Goal: Task Accomplishment & Management: Manage account settings

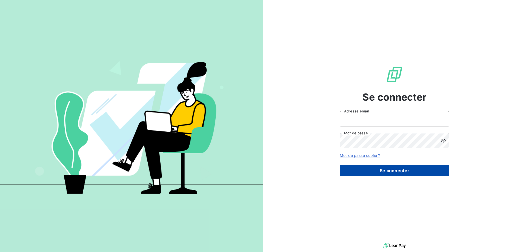
type input "[EMAIL_ADDRESS][DOMAIN_NAME]"
click at [387, 173] on button "Se connecter" at bounding box center [395, 171] width 110 height 12
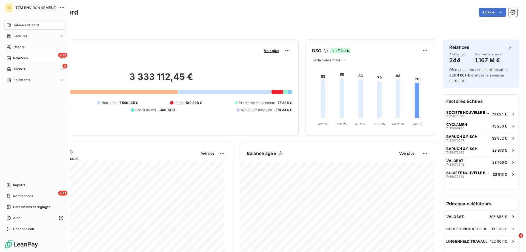
click at [20, 59] on span "Relances" at bounding box center [20, 58] width 15 height 5
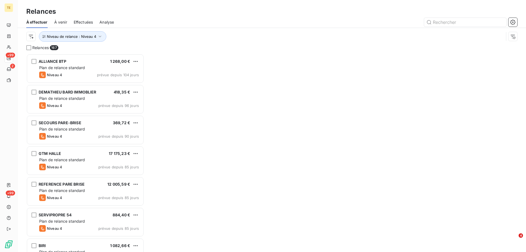
scroll to position [194, 114]
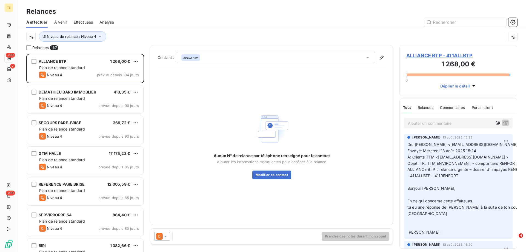
click at [80, 20] on span "Effectuées" at bounding box center [83, 21] width 19 height 5
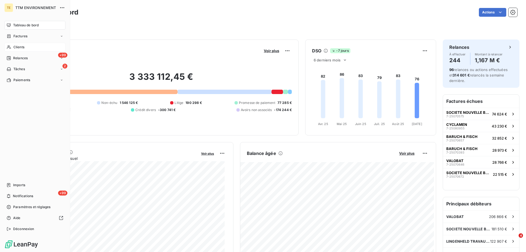
click at [18, 46] on span "Clients" at bounding box center [18, 47] width 11 height 5
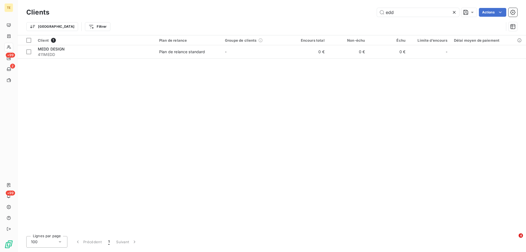
drag, startPoint x: 398, startPoint y: 11, endPoint x: 372, endPoint y: 12, distance: 25.8
click at [372, 12] on div "edd Actions" at bounding box center [286, 12] width 461 height 9
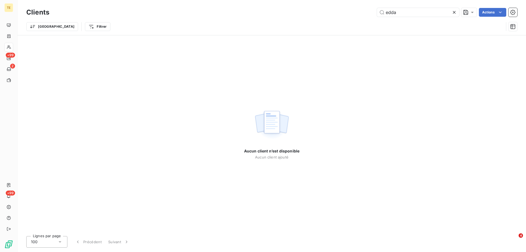
drag, startPoint x: 404, startPoint y: 12, endPoint x: 369, endPoint y: 12, distance: 34.8
click at [369, 12] on div "edda Actions" at bounding box center [286, 12] width 461 height 9
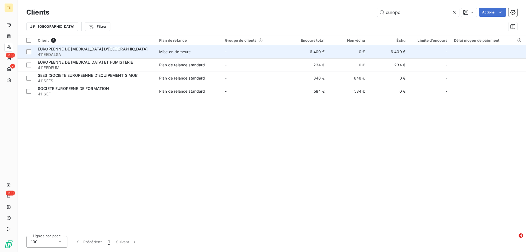
type input "europe"
click at [120, 50] on span "EUROPEENNE DE [MEDICAL_DATA] D'[GEOGRAPHIC_DATA]" at bounding box center [93, 49] width 110 height 5
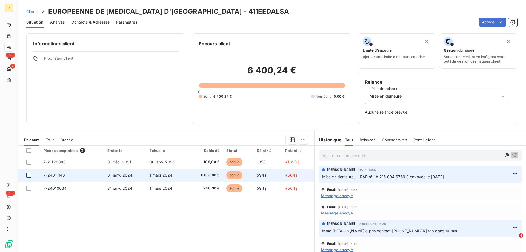
click at [30, 174] on div at bounding box center [28, 175] width 5 height 5
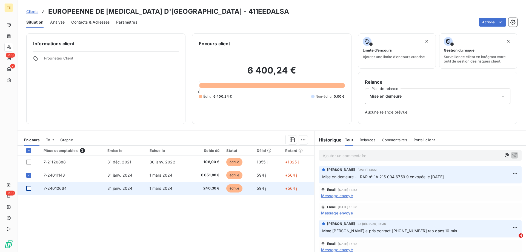
click at [27, 190] on div at bounding box center [28, 188] width 5 height 5
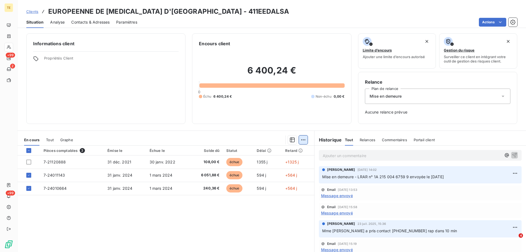
click at [301, 138] on html "TE +99 2 +99 Clients EUROPEENNE DE DECONTAMINATION D'ALSACE - 411EEDALSA Situat…" at bounding box center [263, 126] width 526 height 252
click at [233, 152] on div "Mettre en litige (2 factures)" at bounding box center [252, 151] width 99 height 9
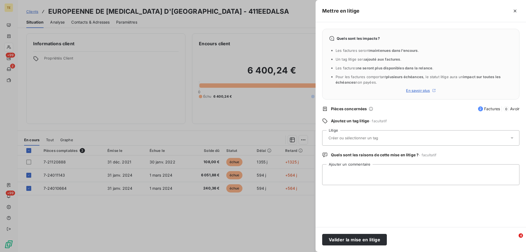
click at [338, 139] on input "text" at bounding box center [368, 137] width 80 height 5
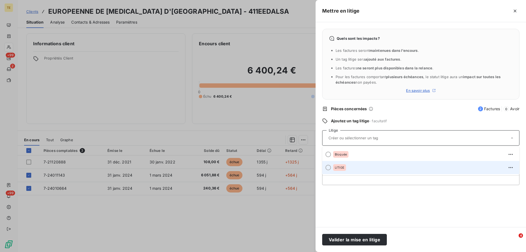
click at [341, 169] on span "LITIGE" at bounding box center [340, 167] width 10 height 3
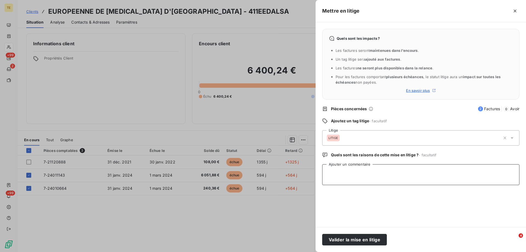
click at [326, 171] on textarea "Ajouter un commentaire" at bounding box center [420, 174] width 197 height 21
paste textarea "De : d.dasilva@edd-alsace.fr <d.dasilva@edd-alsace.fr> Envoyé : lundi 15 septem…"
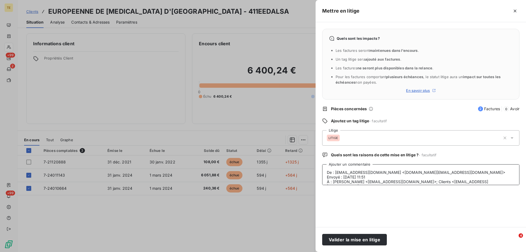
scroll to position [242, 0]
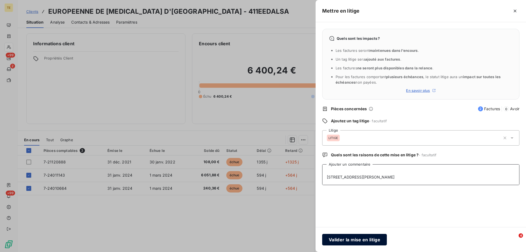
type textarea "De : d.dasilva@edd-alsace.fr <d.dasilva@edd-alsace.fr> Envoyé : lundi 15 septem…"
click at [344, 240] on button "Valider la mise en litige" at bounding box center [354, 240] width 65 height 12
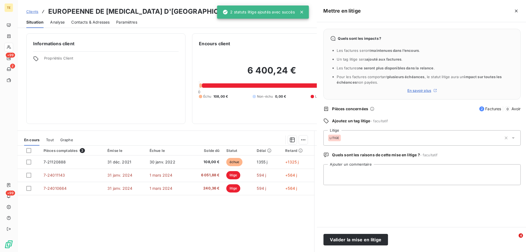
scroll to position [0, 0]
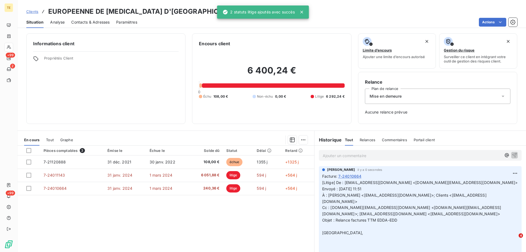
click at [323, 153] on p "Ajouter un commentaire ﻿" at bounding box center [412, 155] width 179 height 7
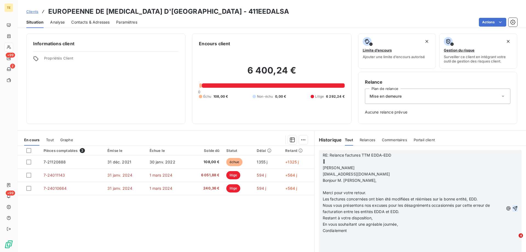
click at [512, 208] on icon "button" at bounding box center [514, 207] width 5 height 5
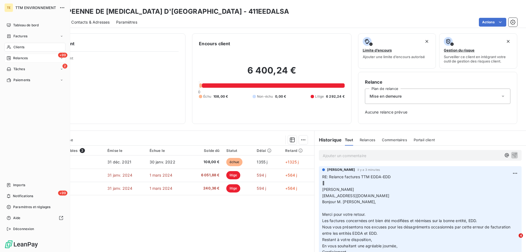
click at [19, 58] on span "Relances" at bounding box center [20, 58] width 15 height 5
click at [21, 46] on span "Clients" at bounding box center [18, 47] width 11 height 5
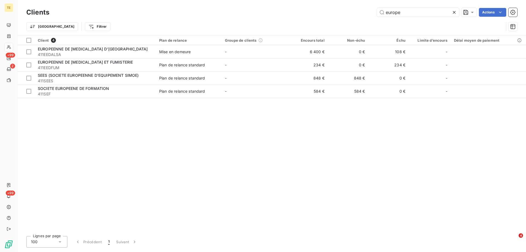
drag, startPoint x: 404, startPoint y: 14, endPoint x: 352, endPoint y: 13, distance: 51.5
click at [352, 13] on div "europe Actions" at bounding box center [286, 12] width 461 height 9
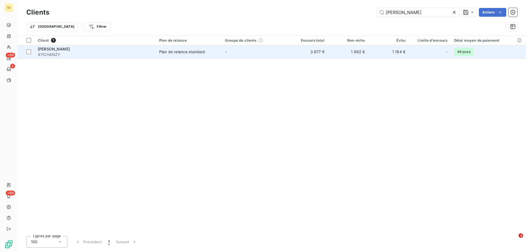
type input "chanzy pardoux"
click at [59, 52] on span "411CHANZY" at bounding box center [95, 54] width 115 height 5
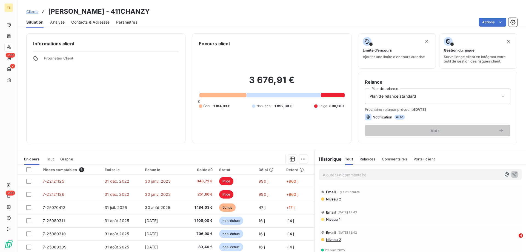
click at [325, 173] on p "Ajouter un commentaire ﻿" at bounding box center [412, 174] width 179 height 7
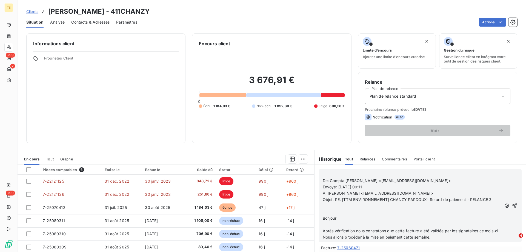
scroll to position [82, 0]
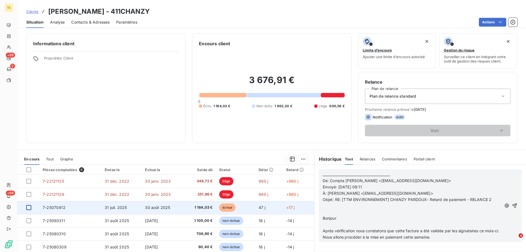
click at [30, 208] on div at bounding box center [28, 207] width 5 height 5
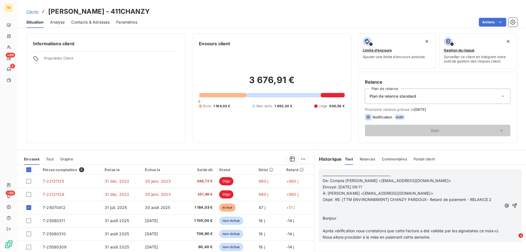
click at [333, 206] on p "﻿" at bounding box center [412, 205] width 179 height 6
click at [512, 208] on icon "button" at bounding box center [514, 205] width 5 height 5
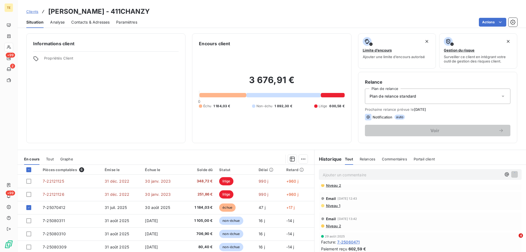
scroll to position [96, 0]
click at [322, 157] on h6 "Historique" at bounding box center [327, 159] width 27 height 7
click at [371, 160] on span "Relances" at bounding box center [368, 159] width 16 height 4
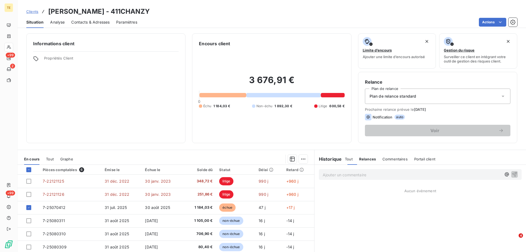
scroll to position [0, 0]
click at [329, 160] on h6 "Historique" at bounding box center [327, 159] width 27 height 7
click at [347, 160] on span "Tout" at bounding box center [349, 159] width 8 height 4
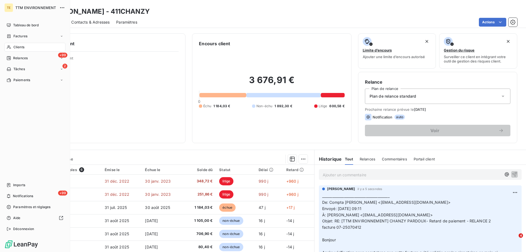
click at [19, 49] on span "Clients" at bounding box center [18, 47] width 11 height 5
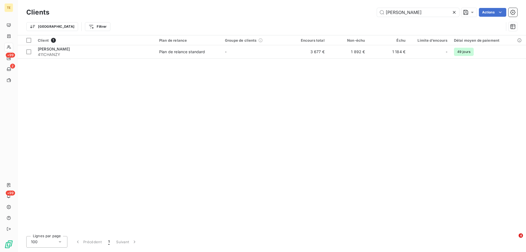
drag, startPoint x: 344, startPoint y: 9, endPoint x: 335, endPoint y: 8, distance: 9.0
click at [335, 8] on div "chanzy pardoux Actions" at bounding box center [286, 12] width 461 height 9
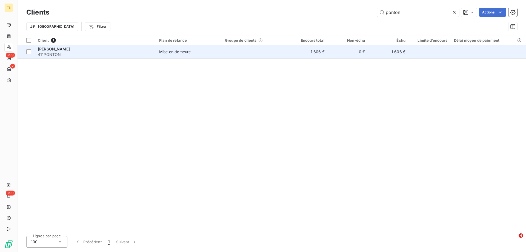
type input "ponton"
click at [63, 52] on span "411PONTON" at bounding box center [95, 54] width 115 height 5
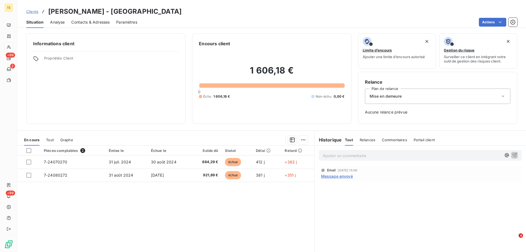
click at [347, 154] on p "Ajouter un commentaire ﻿" at bounding box center [412, 155] width 179 height 7
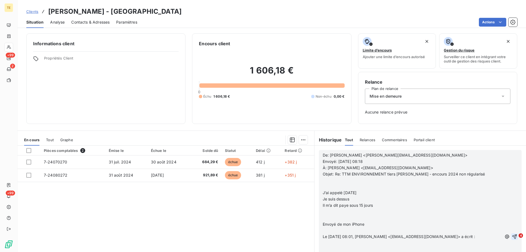
click at [512, 235] on icon "button" at bounding box center [514, 236] width 5 height 5
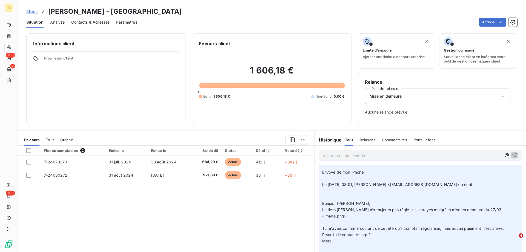
scroll to position [85, 0]
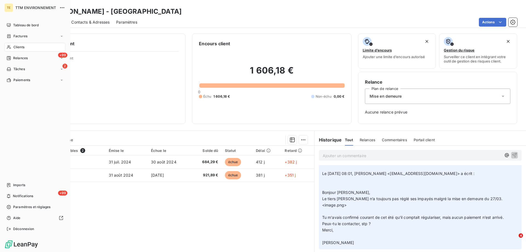
click at [16, 49] on span "Clients" at bounding box center [18, 47] width 11 height 5
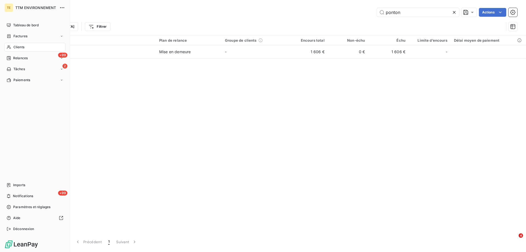
click at [17, 48] on span "Clients" at bounding box center [18, 47] width 11 height 5
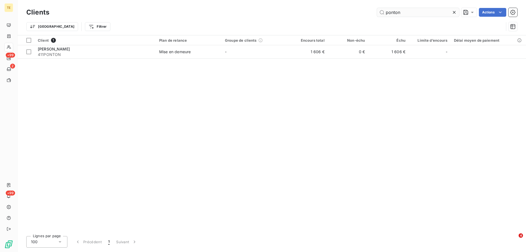
drag, startPoint x: 455, startPoint y: 13, endPoint x: 425, endPoint y: 16, distance: 30.5
click at [455, 13] on icon at bounding box center [453, 12] width 5 height 5
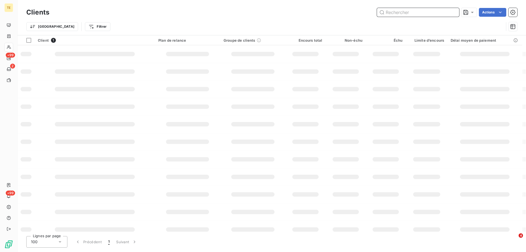
click at [405, 12] on input "text" at bounding box center [418, 12] width 82 height 9
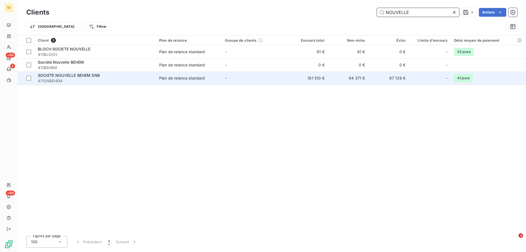
type input "NOUVELLE"
click at [67, 75] on span "SOCIETE NOUVELLE BEHEM SNB" at bounding box center [69, 75] width 62 height 5
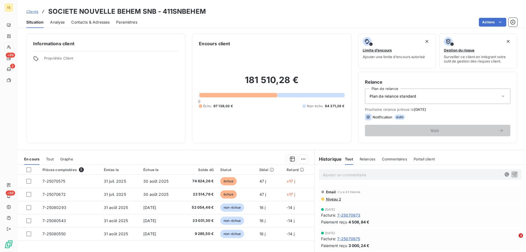
click at [344, 176] on p "Ajouter un commentaire ﻿" at bounding box center [412, 174] width 179 height 7
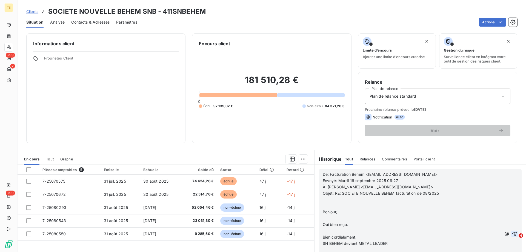
click at [512, 233] on icon "button" at bounding box center [514, 233] width 5 height 5
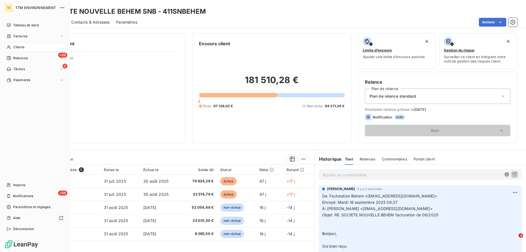
click at [22, 48] on span "Clients" at bounding box center [18, 47] width 11 height 5
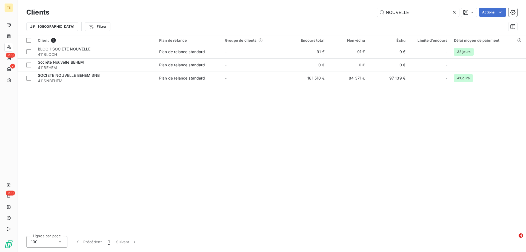
drag, startPoint x: 377, startPoint y: 12, endPoint x: 356, endPoint y: 12, distance: 20.8
click at [356, 12] on div "NOUVELLE Actions" at bounding box center [286, 12] width 461 height 9
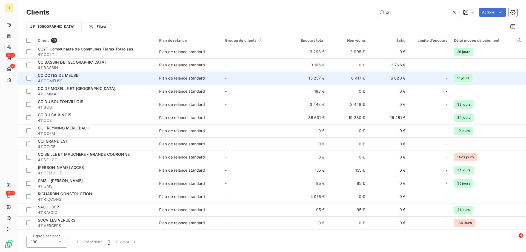
type input "cc"
click at [82, 78] on span "411CCMEUSE" at bounding box center [95, 80] width 115 height 5
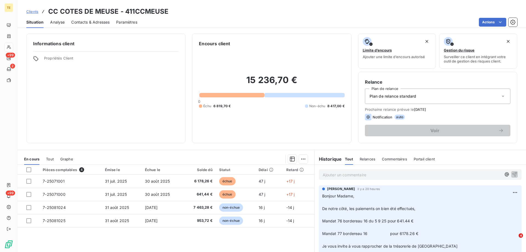
click at [344, 177] on p "Ajouter un commentaire ﻿" at bounding box center [412, 174] width 179 height 7
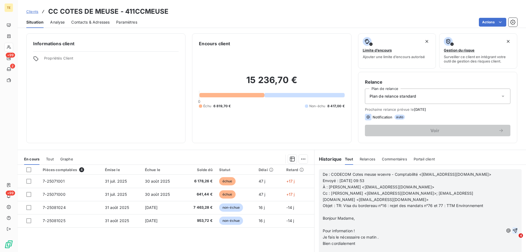
click at [512, 232] on icon "button" at bounding box center [514, 230] width 5 height 5
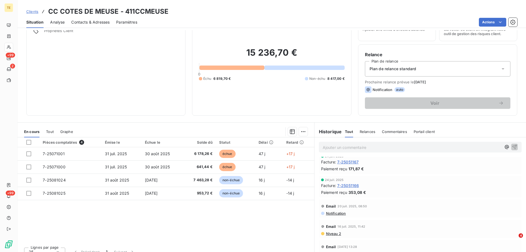
scroll to position [35, 0]
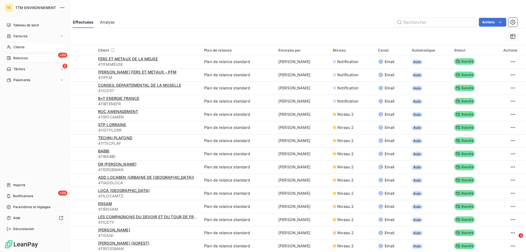
click at [18, 47] on span "Clients" at bounding box center [18, 47] width 11 height 5
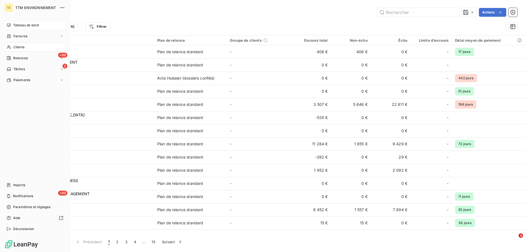
click at [22, 24] on span "Tableau de bord" at bounding box center [25, 25] width 25 height 5
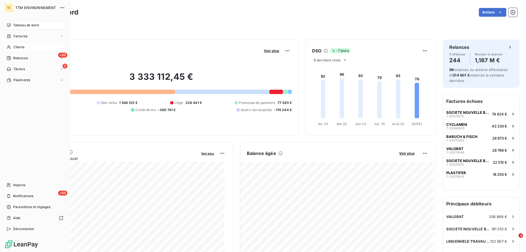
click at [20, 47] on span "Clients" at bounding box center [18, 47] width 11 height 5
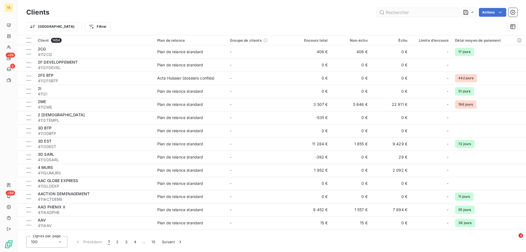
click at [398, 15] on input "text" at bounding box center [418, 12] width 82 height 9
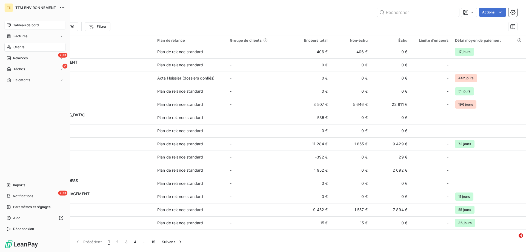
click at [16, 47] on span "Clients" at bounding box center [18, 47] width 11 height 5
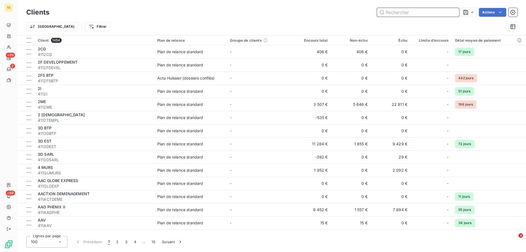
click at [399, 13] on input "text" at bounding box center [418, 12] width 82 height 9
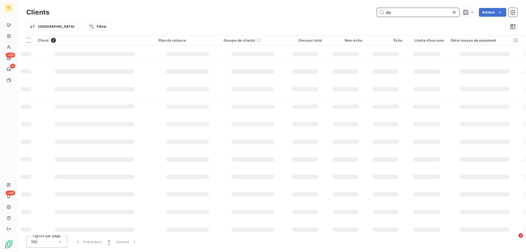
type input "d"
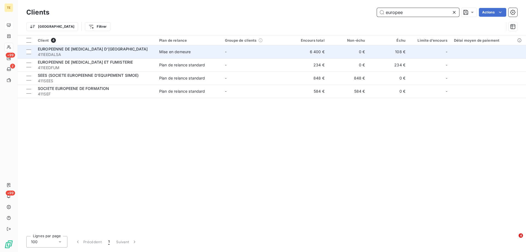
type input "europee"
click at [91, 52] on span "411EEDALSA" at bounding box center [95, 54] width 115 height 5
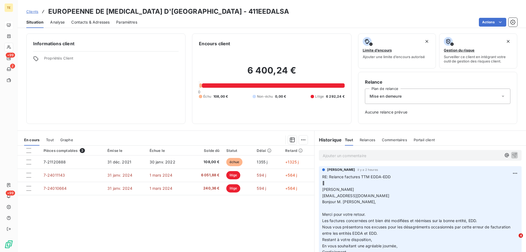
click at [383, 155] on p "Ajouter un commentaire ﻿" at bounding box center [412, 155] width 179 height 7
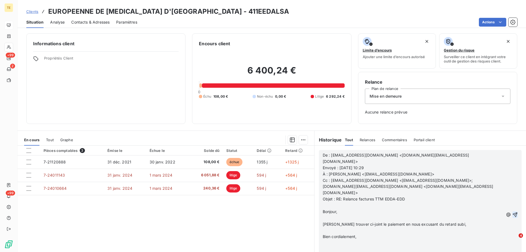
click at [513, 212] on icon "button" at bounding box center [515, 214] width 5 height 5
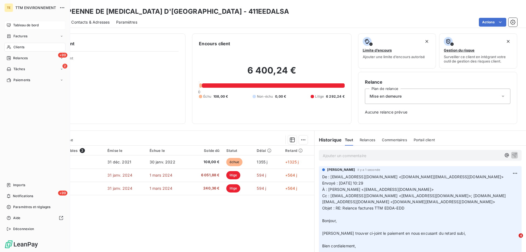
click at [18, 48] on span "Clients" at bounding box center [18, 47] width 11 height 5
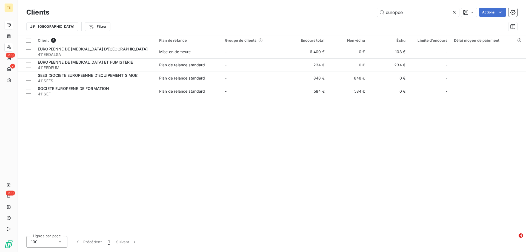
drag, startPoint x: 407, startPoint y: 13, endPoint x: 358, endPoint y: 12, distance: 49.6
click at [358, 12] on div "europee Actions" at bounding box center [286, 12] width 461 height 9
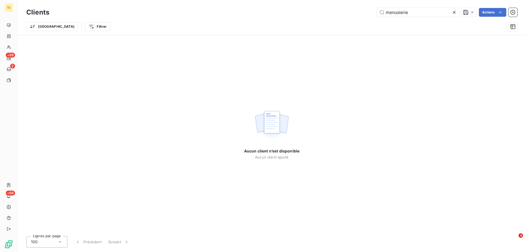
drag, startPoint x: 410, startPoint y: 12, endPoint x: 370, endPoint y: 13, distance: 40.3
click at [370, 13] on div "menusierie Actions" at bounding box center [286, 12] width 461 height 9
click at [390, 13] on input "lorain" at bounding box center [418, 12] width 82 height 9
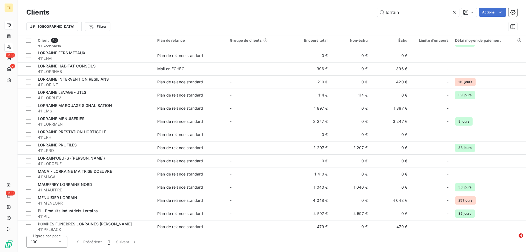
scroll to position [301, 0]
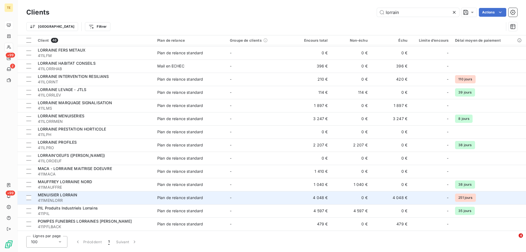
type input "lorrain"
click at [58, 196] on span "MENUISIER LORRAIN" at bounding box center [58, 194] width 40 height 5
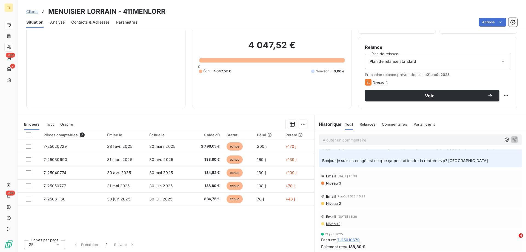
scroll to position [356, 0]
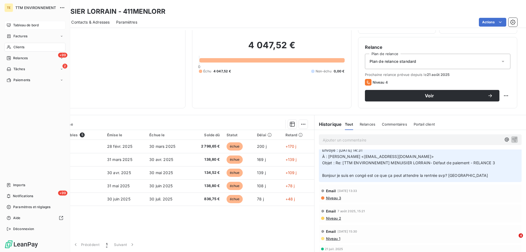
click at [23, 45] on span "Clients" at bounding box center [18, 47] width 11 height 5
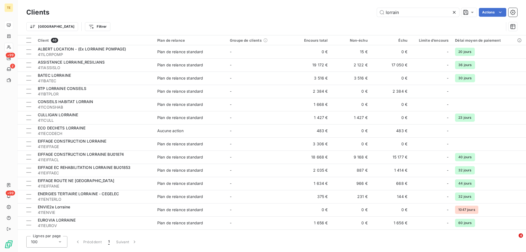
click at [369, 12] on div "lorrain Actions" at bounding box center [286, 12] width 461 height 9
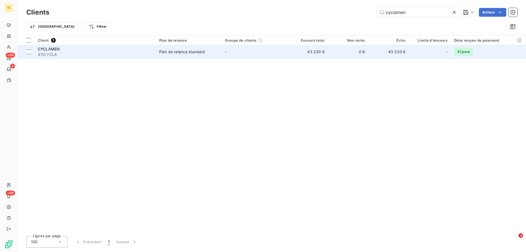
type input "cyclamen"
click at [47, 49] on span "CYCLAMEN" at bounding box center [49, 49] width 22 height 5
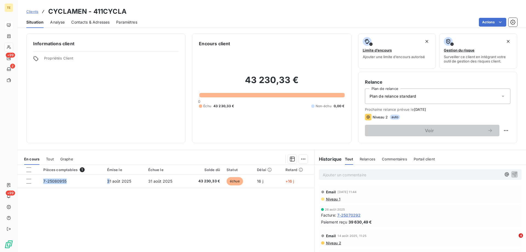
drag, startPoint x: 109, startPoint y: 181, endPoint x: 156, endPoint y: 217, distance: 58.8
click at [156, 217] on div "Pièces comptables 1 Émise le Échue le Solde dû Statut Délai Retard 7-25080955 […" at bounding box center [166, 217] width 297 height 105
click at [328, 201] on div "Email [DATE] 11:44 Niveau 1" at bounding box center [420, 194] width 203 height 18
click at [331, 199] on span "Niveau 1" at bounding box center [332, 199] width 15 height 4
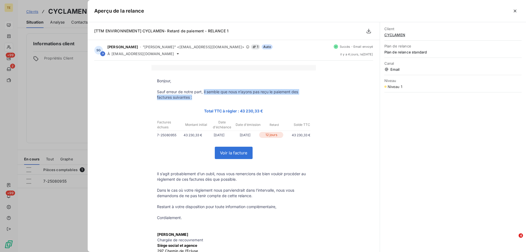
drag, startPoint x: 202, startPoint y: 92, endPoint x: 208, endPoint y: 94, distance: 6.5
click at [208, 94] on p "Sauf erreur de notre part, il semble que nous n’ayons pas reçu le paiement des …" at bounding box center [233, 94] width 153 height 11
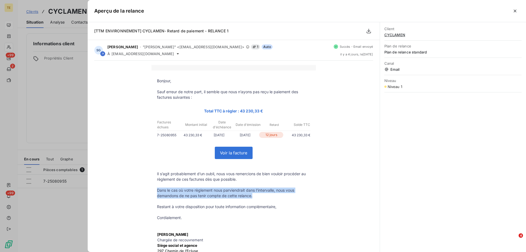
drag, startPoint x: 156, startPoint y: 190, endPoint x: 270, endPoint y: 195, distance: 114.3
click at [270, 195] on p "Dans le cas où votre règlement nous parviendrait dans l'intervalle, nous vous d…" at bounding box center [233, 192] width 153 height 11
copy p "Dans le cas où votre règlement nous parviendrait dans l'intervalle, nous vous d…"
click at [516, 11] on icon "button" at bounding box center [514, 10] width 5 height 5
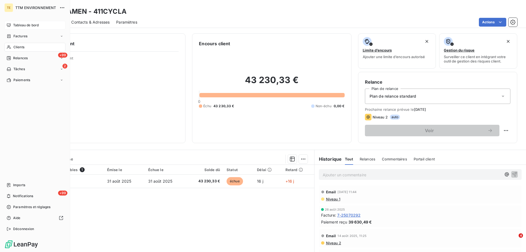
click at [23, 48] on span "Clients" at bounding box center [18, 47] width 11 height 5
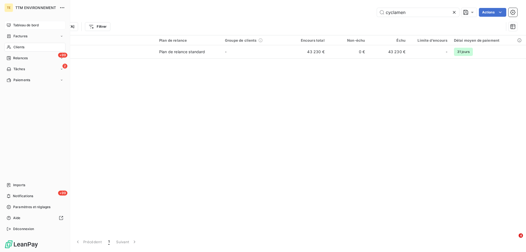
click at [20, 48] on span "Clients" at bounding box center [18, 47] width 11 height 5
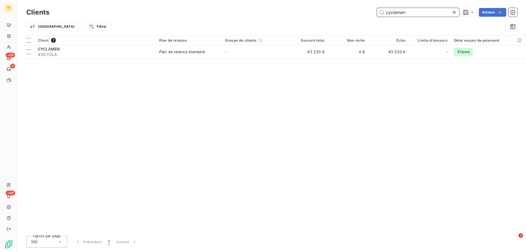
drag, startPoint x: 423, startPoint y: 13, endPoint x: 335, endPoint y: 14, distance: 87.9
click at [335, 14] on div "cyclamen Actions" at bounding box center [286, 12] width 461 height 9
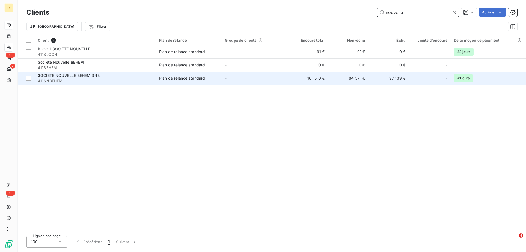
type input "nouvelle"
click at [91, 74] on span "SOCIETE NOUVELLE BEHEM SNB" at bounding box center [69, 75] width 62 height 5
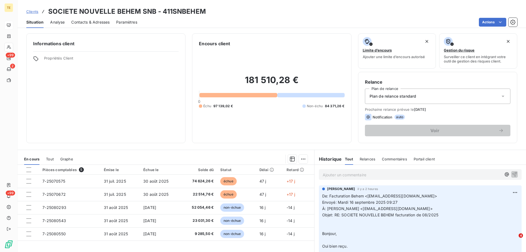
click at [329, 174] on p "Ajouter un commentaire ﻿" at bounding box center [412, 174] width 179 height 7
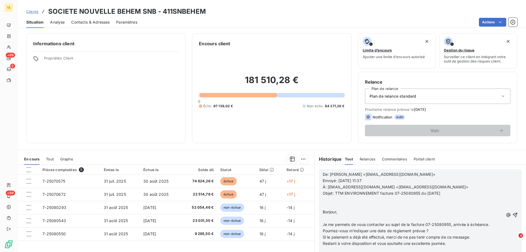
drag, startPoint x: 506, startPoint y: 215, endPoint x: 463, endPoint y: 160, distance: 70.0
click at [463, 160] on div "Historique Tout Relances Commentaires Portail client Tout Relances Commentaires…" at bounding box center [419, 218] width 211 height 137
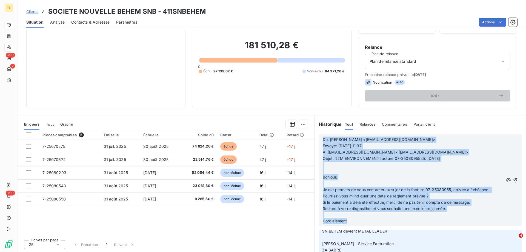
scroll to position [82, 0]
drag, startPoint x: 320, startPoint y: 175, endPoint x: 390, endPoint y: 220, distance: 82.6
click at [390, 220] on div "De: [PERSON_NAME] <[EMAIL_ADDRESS][DOMAIN_NAME]> Envoyé: [DATE] 11:37 À: [EMAIL…" at bounding box center [413, 180] width 181 height 88
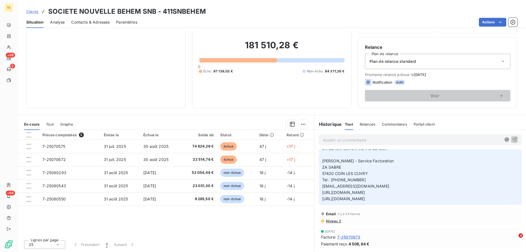
scroll to position [1, 0]
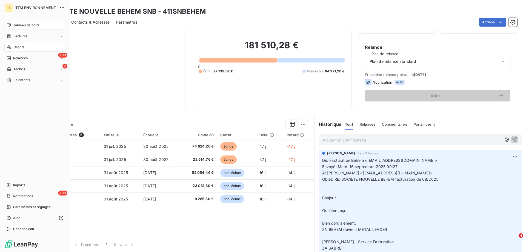
click at [16, 45] on span "Clients" at bounding box center [18, 47] width 11 height 5
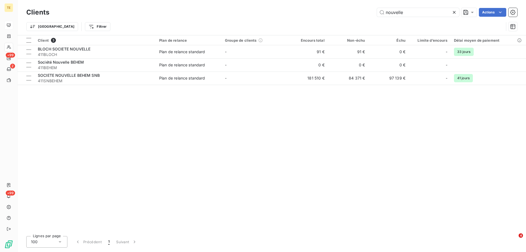
drag, startPoint x: 409, startPoint y: 12, endPoint x: 333, endPoint y: 12, distance: 75.9
click at [333, 12] on div "nouvelle Actions" at bounding box center [286, 12] width 461 height 9
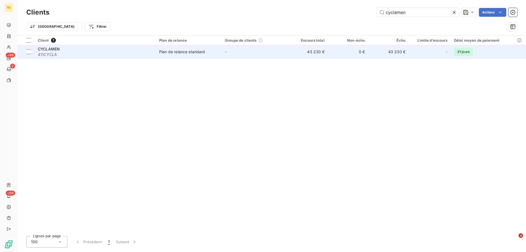
type input "cyclamen"
click at [75, 50] on div "CYCLAMEN" at bounding box center [95, 48] width 115 height 5
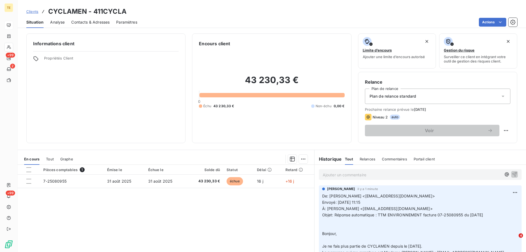
click at [331, 177] on p "Ajouter un commentaire ﻿" at bounding box center [412, 174] width 179 height 7
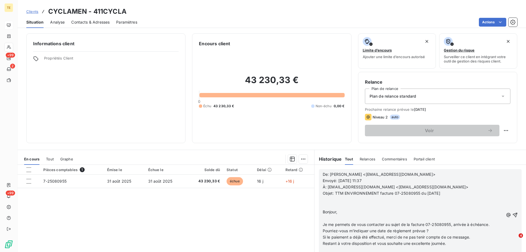
click at [335, 204] on p "﻿" at bounding box center [413, 205] width 181 height 6
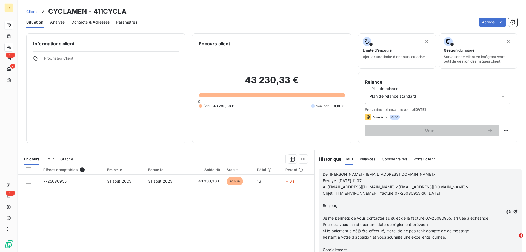
scroll to position [110, 0]
drag, startPoint x: 413, startPoint y: 186, endPoint x: 370, endPoint y: 188, distance: 42.5
click at [370, 188] on span "À: [EMAIL_ADDRESS][DOMAIN_NAME] <[EMAIL_ADDRESS][DOMAIN_NAME]>" at bounding box center [395, 186] width 145 height 5
copy span "[EMAIL_ADDRESS][DOMAIN_NAME]"
click at [512, 211] on icon "button" at bounding box center [514, 211] width 5 height 5
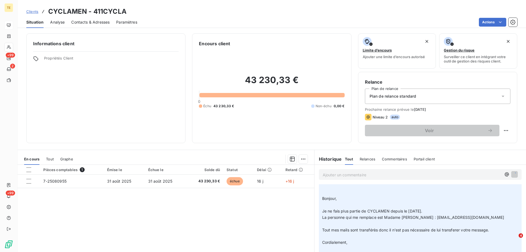
scroll to position [130, 0]
click at [94, 20] on span "Contacts & Adresses" at bounding box center [90, 21] width 38 height 5
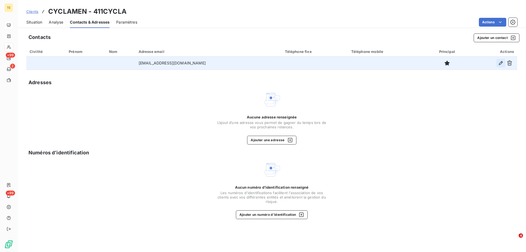
click at [500, 64] on icon "button" at bounding box center [501, 63] width 4 height 4
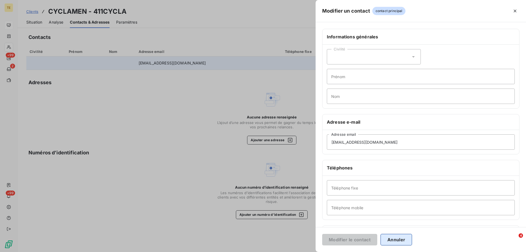
click at [397, 238] on button "Annuler" at bounding box center [395, 240] width 31 height 12
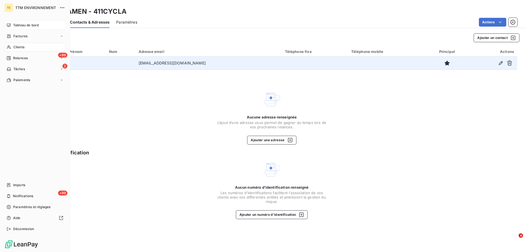
click at [20, 48] on span "Clients" at bounding box center [18, 47] width 11 height 5
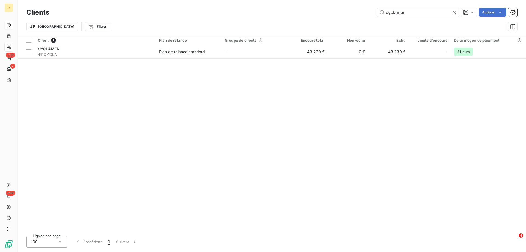
drag, startPoint x: 422, startPoint y: 12, endPoint x: 329, endPoint y: 9, distance: 93.2
click at [329, 9] on div "cyclamen Actions" at bounding box center [286, 12] width 461 height 9
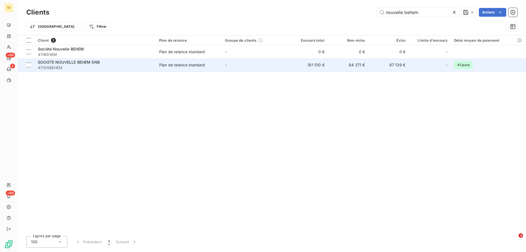
type input "nouvelle behem"
click at [68, 65] on div "SOCIETE NOUVELLE BEHEM SNB" at bounding box center [95, 61] width 115 height 5
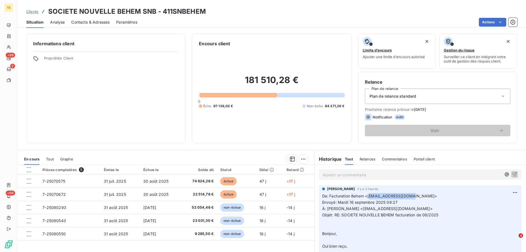
drag, startPoint x: 407, startPoint y: 196, endPoint x: 367, endPoint y: 197, distance: 40.8
click at [367, 197] on span "De: Facturation Behem <[EMAIL_ADDRESS][DOMAIN_NAME]>" at bounding box center [379, 195] width 115 height 5
copy span "[EMAIL_ADDRESS][DOMAIN_NAME]"
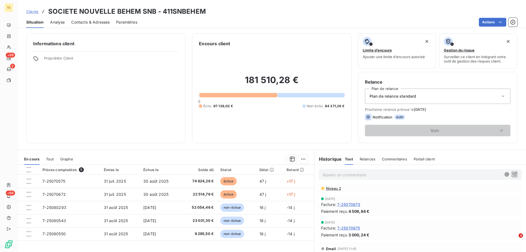
scroll to position [164, 0]
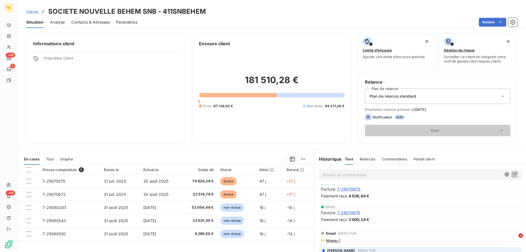
click at [328, 240] on span "Niveau 1" at bounding box center [332, 240] width 15 height 4
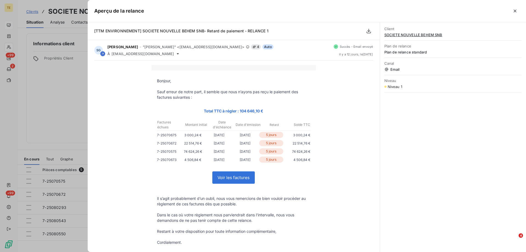
scroll to position [27, 0]
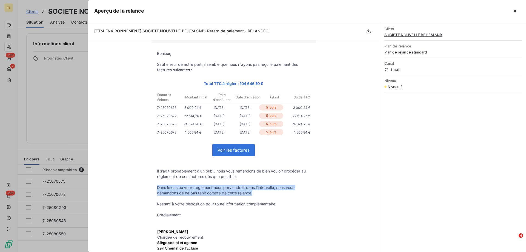
drag, startPoint x: 155, startPoint y: 187, endPoint x: 255, endPoint y: 191, distance: 100.6
click at [255, 191] on p "Dans le cas où votre règlement nous parviendrait dans l'intervalle, nous vous d…" at bounding box center [233, 190] width 153 height 11
copy p "Dans le cas où votre règlement nous parviendrait dans l'intervalle, nous vous d…"
click at [515, 14] on button "button" at bounding box center [514, 11] width 9 height 9
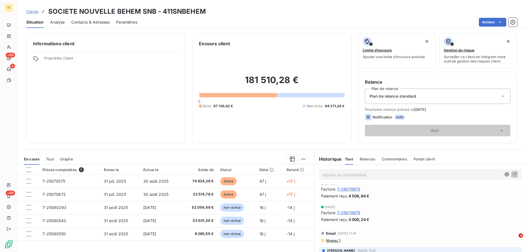
click at [323, 175] on p "Ajouter un commentaire ﻿" at bounding box center [412, 174] width 179 height 7
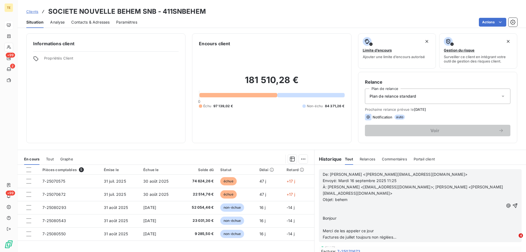
scroll to position [226, 0]
click at [512, 205] on icon "button" at bounding box center [514, 205] width 5 height 5
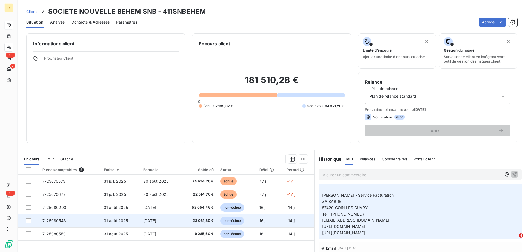
scroll to position [246, 0]
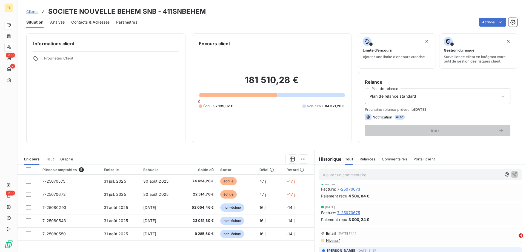
click at [350, 174] on p "Ajouter un commentaire ﻿" at bounding box center [412, 174] width 179 height 7
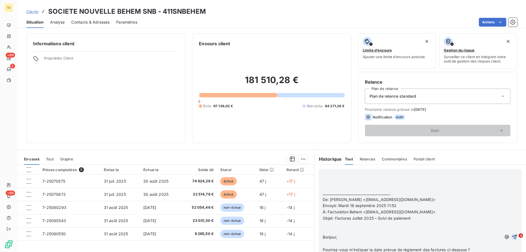
click at [338, 172] on p "﻿" at bounding box center [412, 174] width 179 height 6
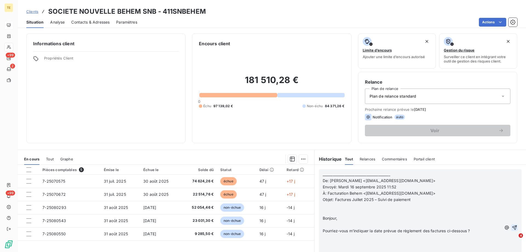
scroll to position [352, 0]
drag, startPoint x: 392, startPoint y: 174, endPoint x: 307, endPoint y: 173, distance: 85.4
click at [307, 173] on div "En cours Tout Graphe Pièces comptables 5 Émise le Échue le Solde dû Statut Déla…" at bounding box center [272, 218] width 508 height 137
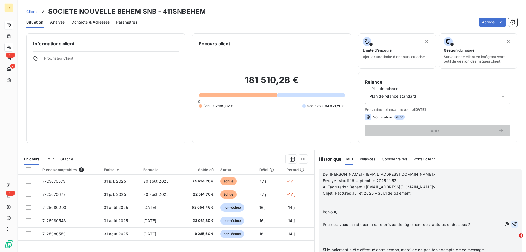
scroll to position [510, 0]
click at [512, 224] on icon "button" at bounding box center [514, 223] width 5 height 5
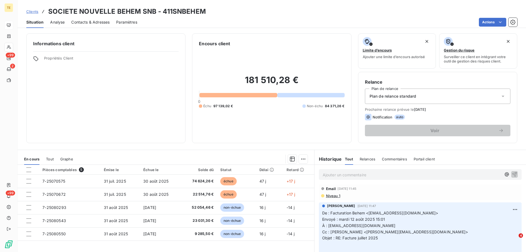
scroll to position [530, 0]
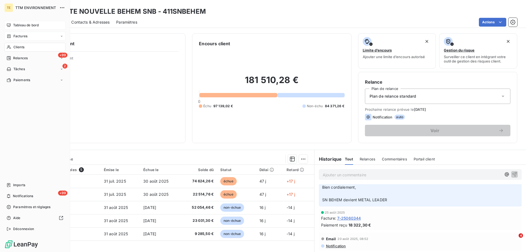
click at [21, 37] on span "Factures" at bounding box center [20, 36] width 14 height 5
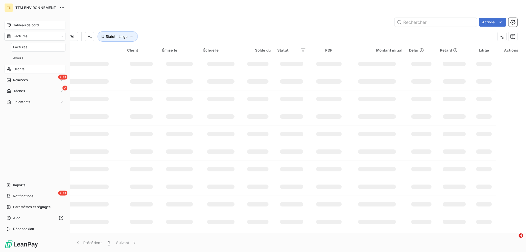
click at [20, 47] on span "Factures" at bounding box center [20, 47] width 14 height 5
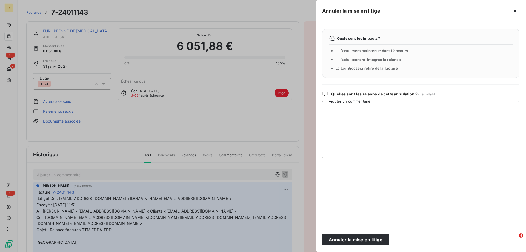
click at [12, 48] on div at bounding box center [263, 126] width 526 height 252
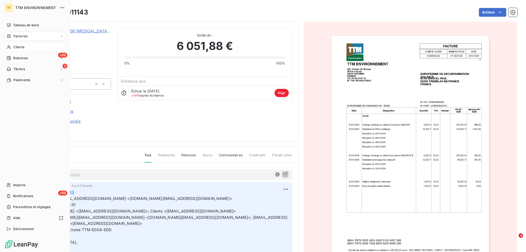
click at [17, 44] on div "Clients" at bounding box center [34, 47] width 61 height 9
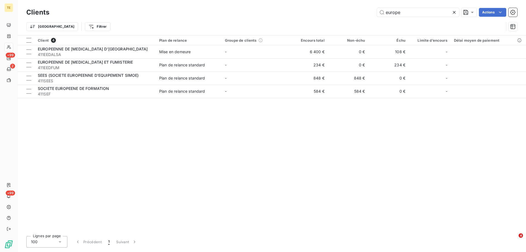
drag, startPoint x: 404, startPoint y: 13, endPoint x: 348, endPoint y: 12, distance: 56.7
click at [348, 12] on div "europe Actions" at bounding box center [286, 12] width 461 height 9
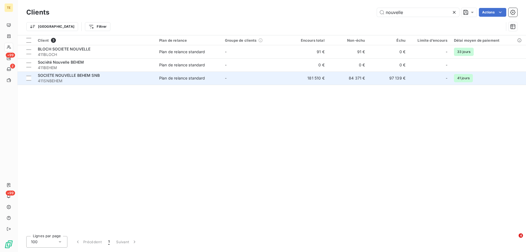
type input "nouvelle"
click at [68, 78] on span "411SNBEHEM" at bounding box center [95, 80] width 115 height 5
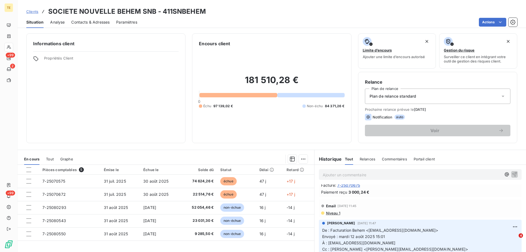
scroll to position [164, 0]
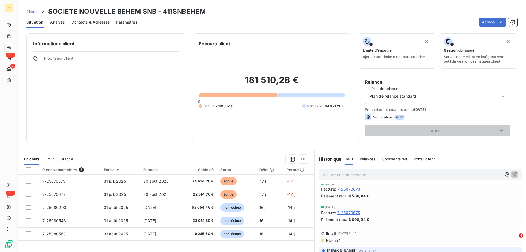
click at [332, 240] on span "Niveau 1" at bounding box center [332, 240] width 15 height 4
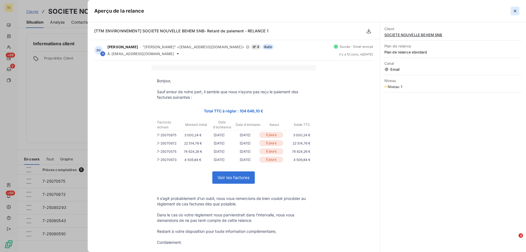
click at [517, 11] on icon "button" at bounding box center [514, 10] width 5 height 5
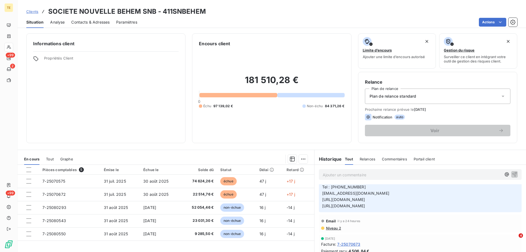
scroll to position [110, 0]
click at [332, 228] on span "Niveau 2" at bounding box center [333, 227] width 16 height 4
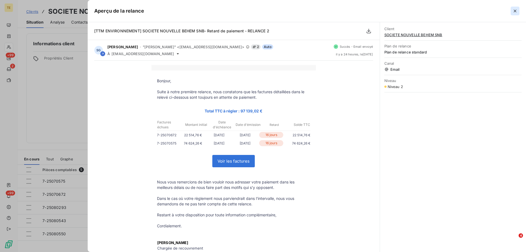
click at [515, 13] on icon "button" at bounding box center [514, 10] width 5 height 5
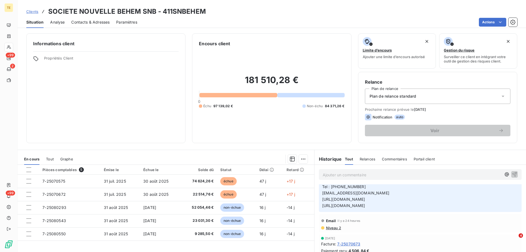
scroll to position [137, 0]
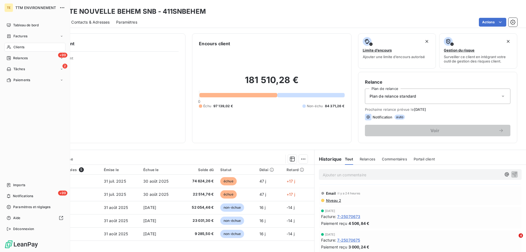
click at [22, 48] on span "Clients" at bounding box center [18, 47] width 11 height 5
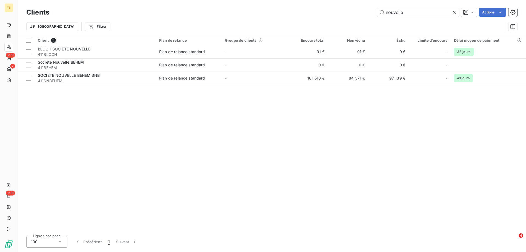
drag, startPoint x: 404, startPoint y: 13, endPoint x: 349, endPoint y: 12, distance: 55.3
click at [349, 12] on div "nouvelle Actions" at bounding box center [286, 12] width 461 height 9
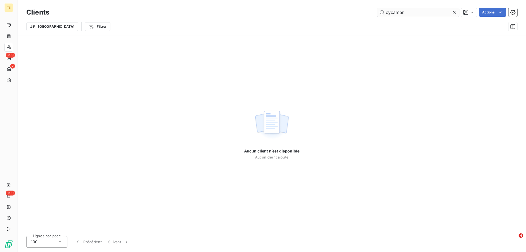
click at [393, 12] on input "cycamen" at bounding box center [418, 12] width 82 height 9
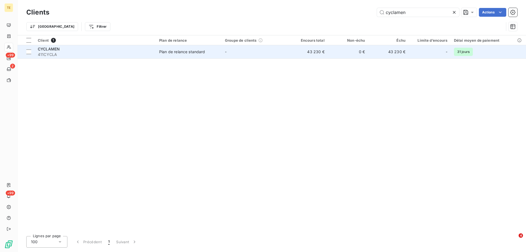
type input "cyclamen"
click at [64, 52] on span "411CYCLA" at bounding box center [95, 54] width 115 height 5
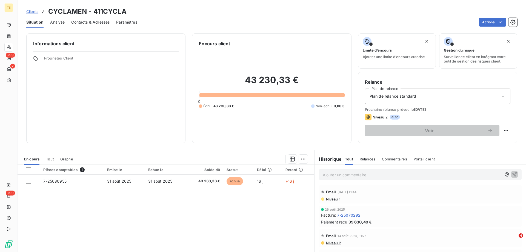
click at [327, 177] on p "Ajouter un commentaire ﻿" at bounding box center [412, 174] width 179 height 7
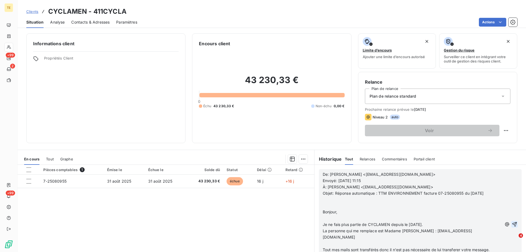
click at [512, 222] on icon "button" at bounding box center [514, 223] width 5 height 5
